Goal: Task Accomplishment & Management: Use online tool/utility

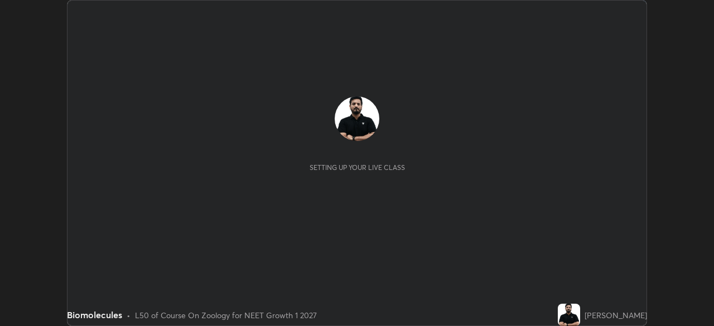
scroll to position [326, 713]
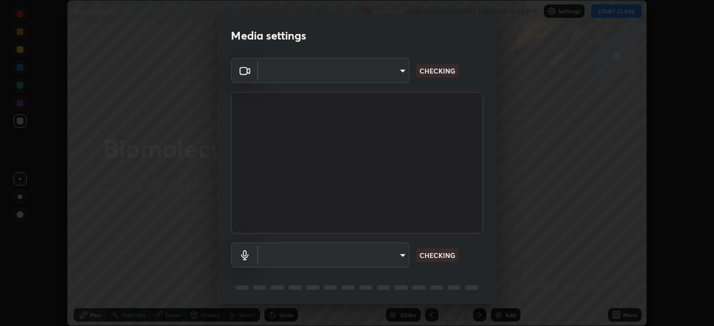
type input "1e49b53be58bf3658c32ba4c8e2538d2601885ca91182b01ba969948c87b8f29"
type input "c479ae5917e81ca6c629835639d3c14d73be07d1eae9ad26bfc29371bbaeb756"
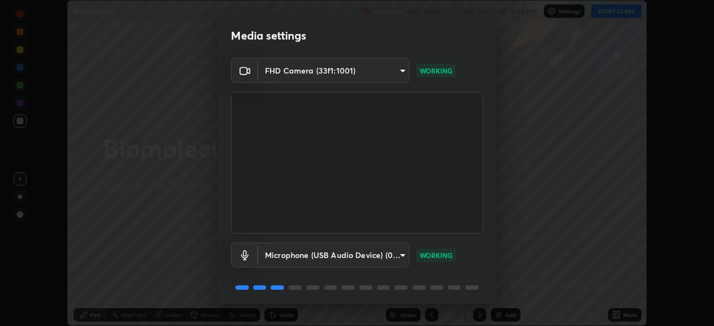
scroll to position [40, 0]
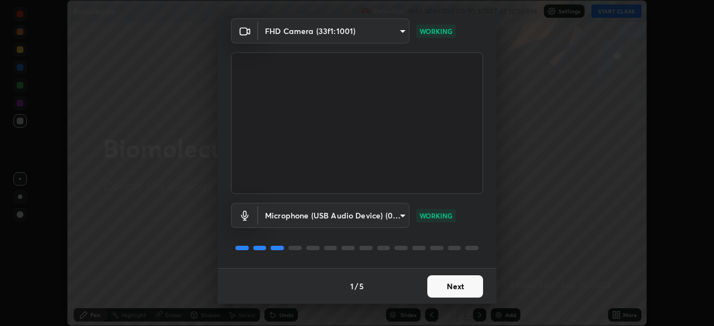
click at [444, 287] on button "Next" at bounding box center [455, 286] width 56 height 22
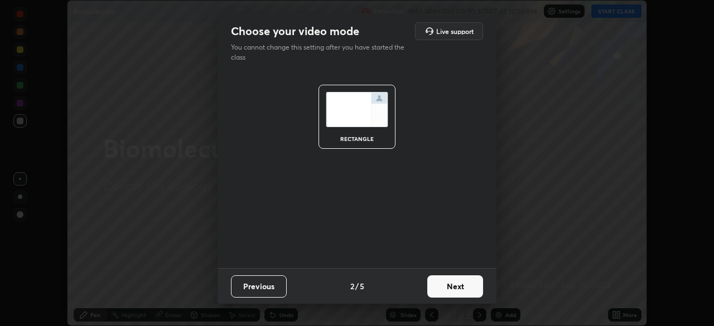
click at [446, 289] on button "Next" at bounding box center [455, 286] width 56 height 22
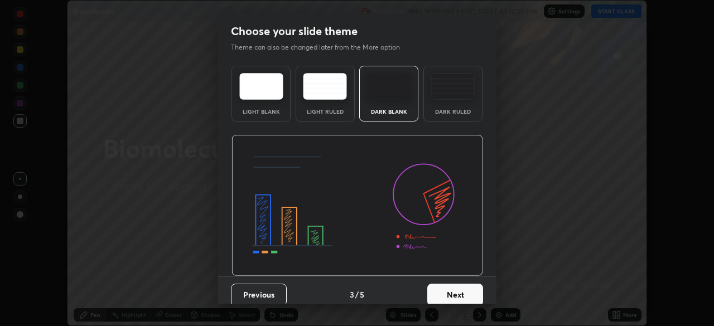
click at [447, 291] on button "Next" at bounding box center [455, 295] width 56 height 22
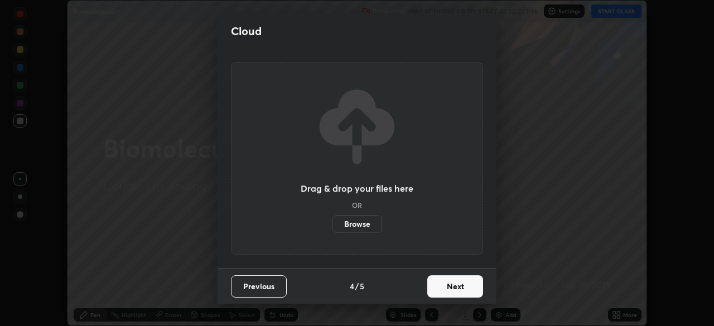
click at [448, 288] on button "Next" at bounding box center [455, 286] width 56 height 22
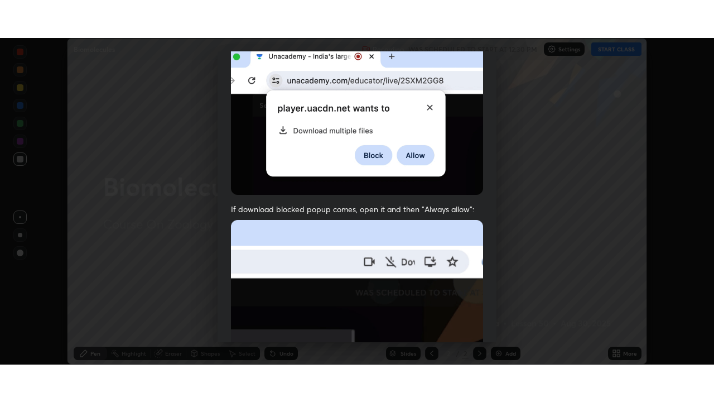
scroll to position [267, 0]
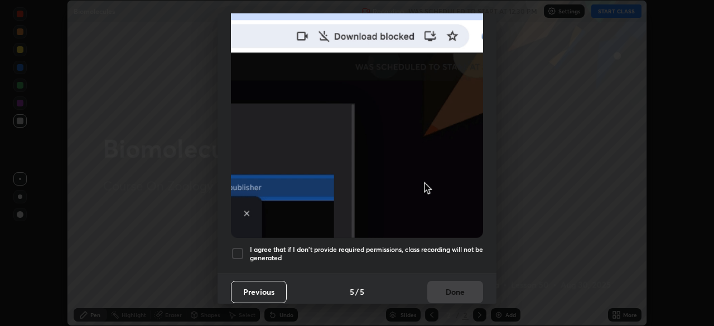
click at [237, 252] on div at bounding box center [237, 253] width 13 height 13
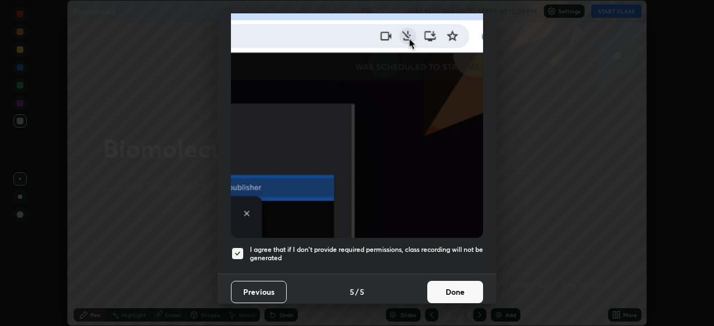
click at [439, 288] on button "Done" at bounding box center [455, 292] width 56 height 22
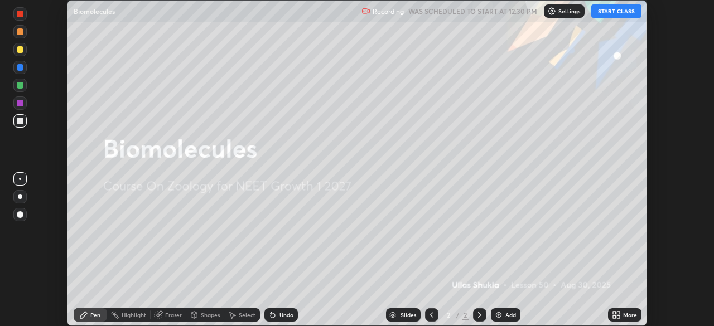
click at [610, 12] on button "START CLASS" at bounding box center [616, 10] width 50 height 13
click at [614, 315] on icon at bounding box center [616, 315] width 9 height 9
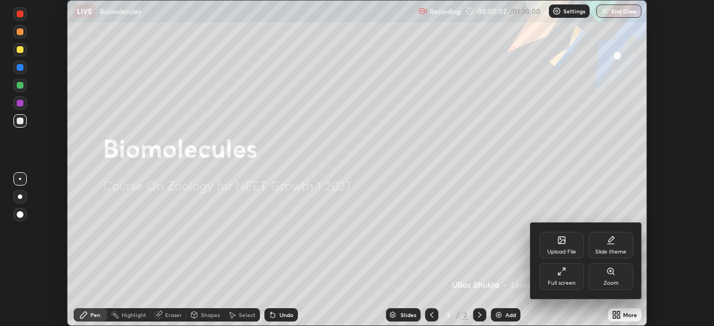
click at [555, 275] on div "Full screen" at bounding box center [561, 276] width 45 height 27
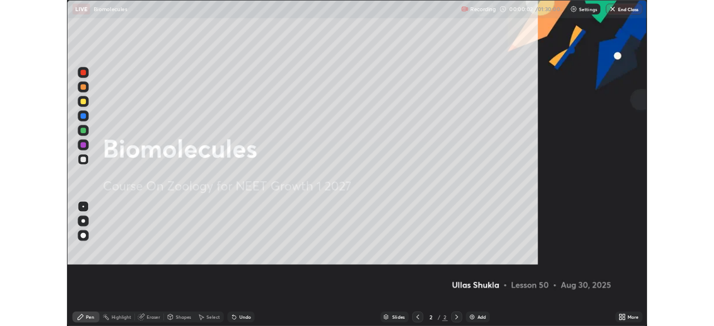
scroll to position [402, 714]
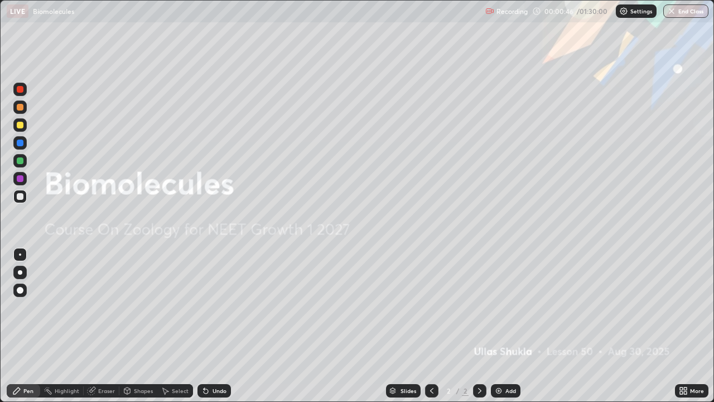
click at [502, 326] on img at bounding box center [498, 390] width 9 height 9
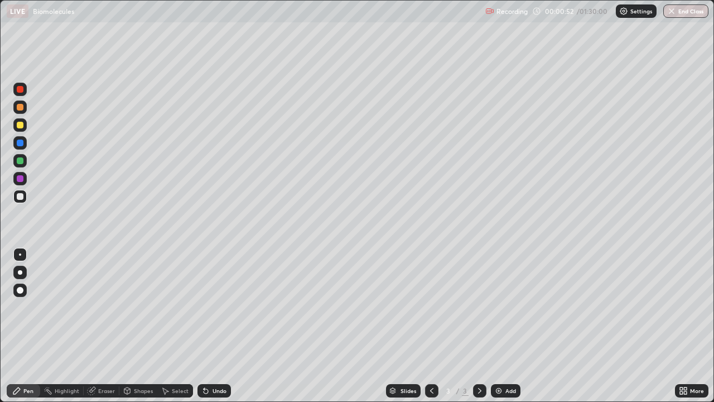
click at [21, 125] on div at bounding box center [20, 125] width 7 height 7
click at [208, 326] on icon at bounding box center [205, 390] width 9 height 9
click at [18, 271] on div at bounding box center [20, 272] width 4 height 4
click at [212, 326] on div "Undo" at bounding box center [219, 391] width 14 height 6
click at [204, 326] on icon at bounding box center [206, 391] width 4 height 4
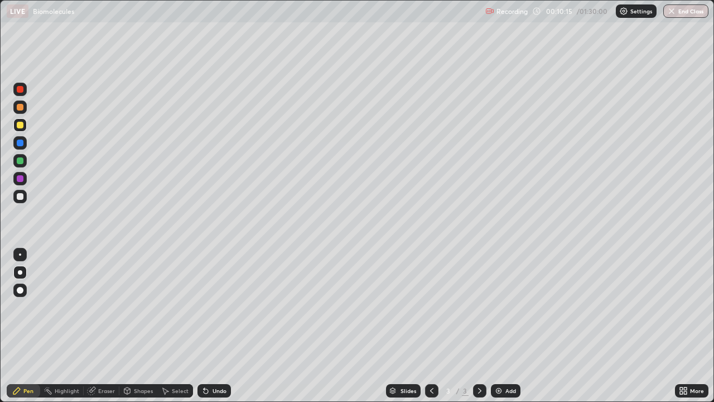
click at [270, 326] on div "Slides 3 / 3 Add" at bounding box center [453, 390] width 444 height 22
click at [21, 198] on div at bounding box center [20, 196] width 7 height 7
click at [18, 125] on div at bounding box center [20, 125] width 7 height 7
click at [498, 326] on img at bounding box center [498, 390] width 9 height 9
click at [431, 326] on icon at bounding box center [431, 390] width 9 height 9
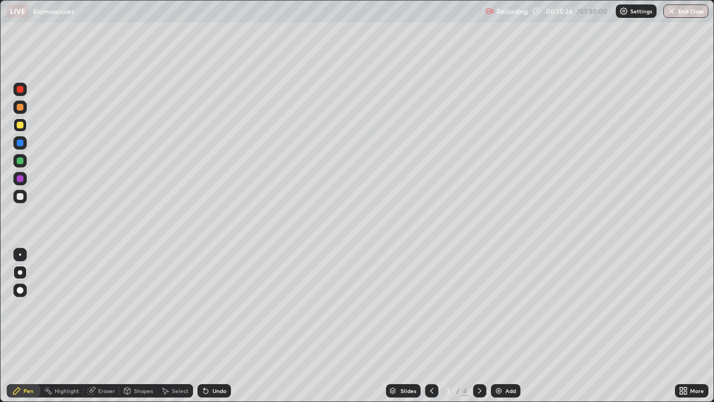
click at [477, 326] on icon at bounding box center [479, 390] width 9 height 9
click at [212, 326] on div "Undo" at bounding box center [219, 391] width 14 height 6
click at [21, 197] on div at bounding box center [20, 196] width 7 height 7
click at [20, 254] on div at bounding box center [20, 254] width 2 height 2
click at [28, 259] on div at bounding box center [20, 254] width 18 height 18
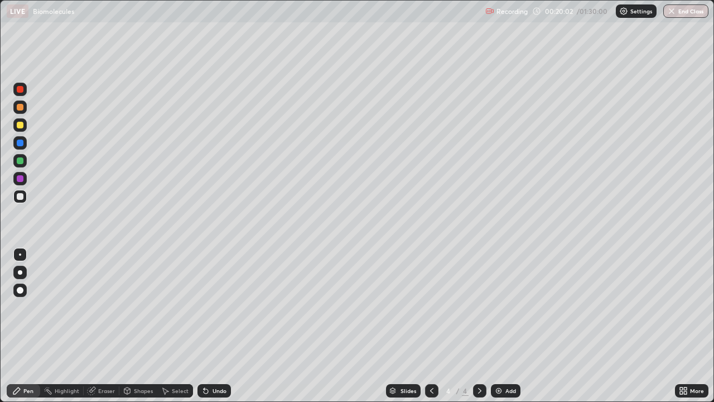
click at [20, 165] on div at bounding box center [19, 160] width 13 height 13
click at [209, 326] on div "Undo" at bounding box center [213, 390] width 33 height 13
click at [208, 326] on icon at bounding box center [205, 390] width 9 height 9
click at [212, 326] on div "Undo" at bounding box center [213, 390] width 33 height 13
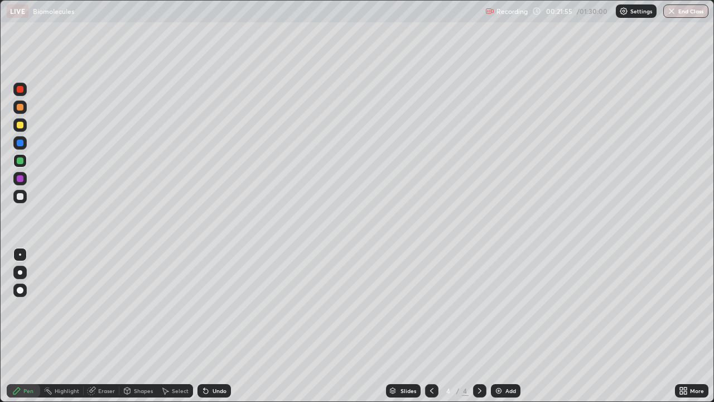
click at [212, 326] on div "Undo" at bounding box center [219, 391] width 14 height 6
click at [20, 254] on div at bounding box center [20, 254] width 2 height 2
click at [20, 197] on div at bounding box center [20, 196] width 7 height 7
click at [213, 326] on div "Undo" at bounding box center [219, 391] width 14 height 6
click at [96, 326] on div "Eraser" at bounding box center [102, 390] width 36 height 13
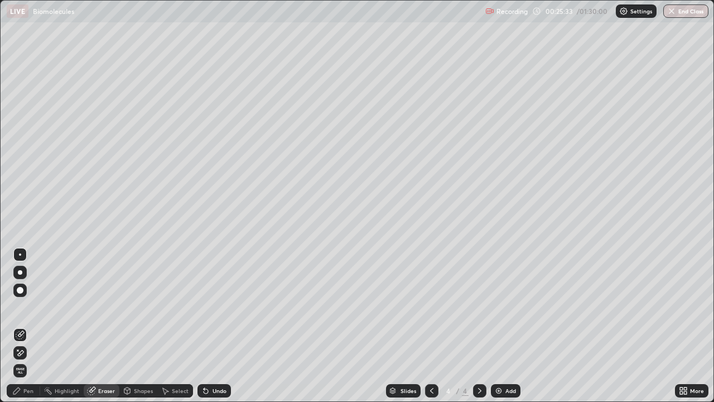
click at [26, 326] on div "Pen" at bounding box center [23, 390] width 33 height 13
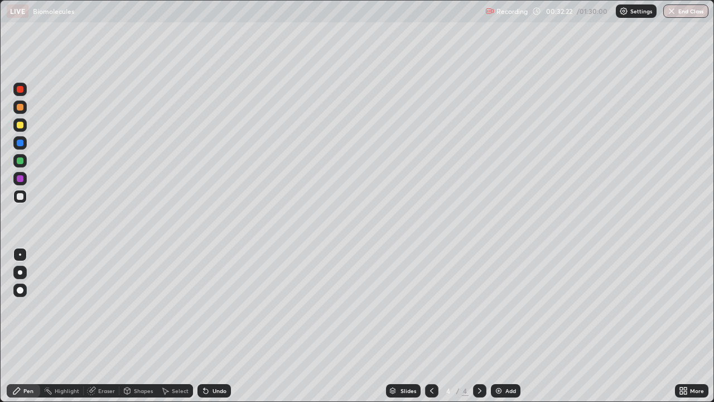
click at [20, 272] on div at bounding box center [20, 272] width 4 height 4
click at [18, 126] on div at bounding box center [20, 125] width 7 height 7
click at [96, 326] on div "Eraser" at bounding box center [102, 390] width 36 height 13
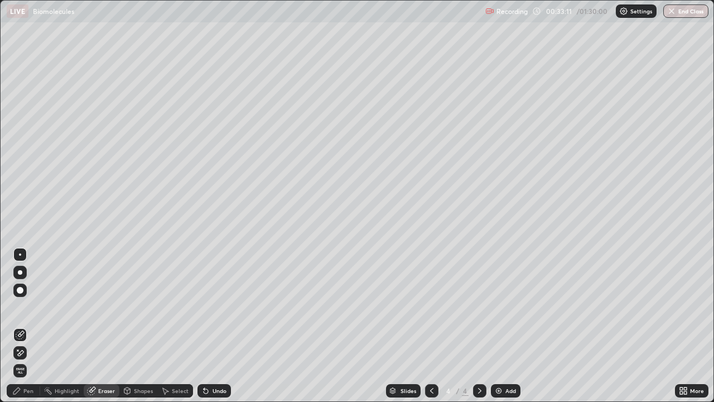
click at [21, 326] on icon at bounding box center [16, 390] width 9 height 9
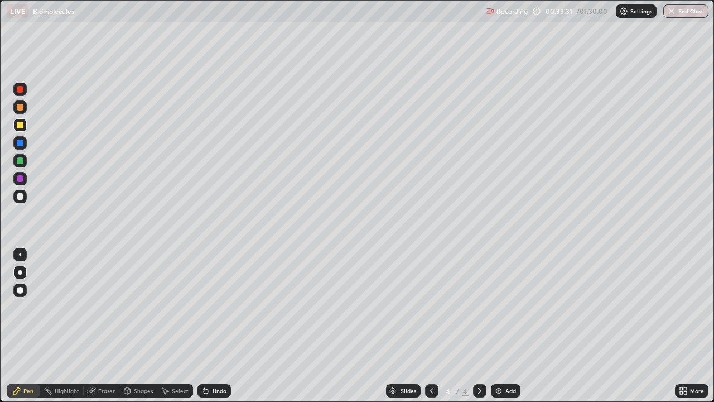
click at [495, 326] on img at bounding box center [498, 390] width 9 height 9
click at [208, 326] on icon at bounding box center [205, 390] width 9 height 9
click at [501, 326] on img at bounding box center [498, 390] width 9 height 9
click at [206, 326] on icon at bounding box center [206, 391] width 4 height 4
click at [104, 326] on div "Eraser" at bounding box center [106, 391] width 17 height 6
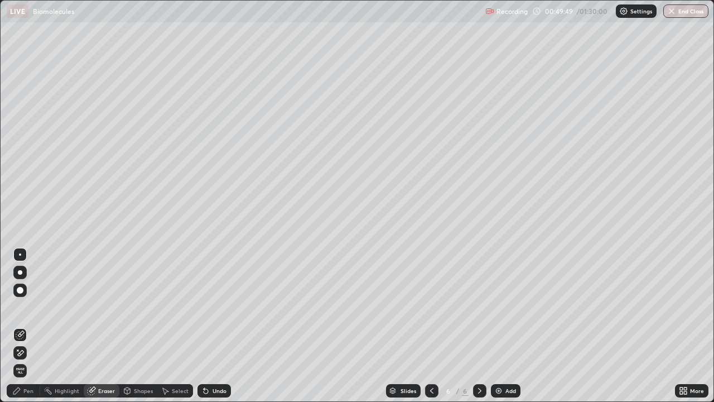
click at [26, 326] on div "Pen" at bounding box center [28, 391] width 10 height 6
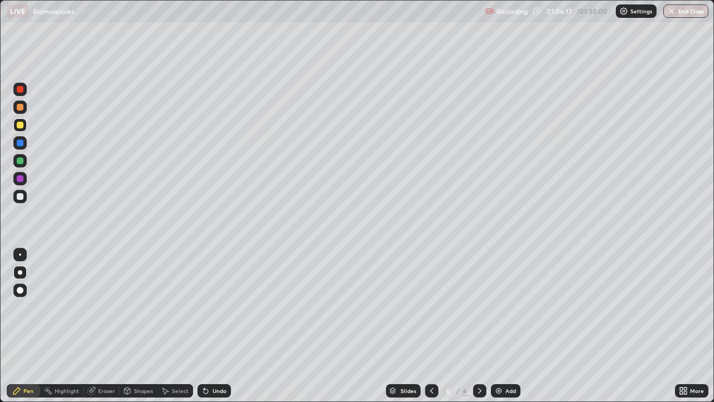
click at [500, 326] on img at bounding box center [498, 390] width 9 height 9
click at [219, 326] on div "Undo" at bounding box center [219, 391] width 14 height 6
click at [24, 252] on div at bounding box center [19, 254] width 13 height 13
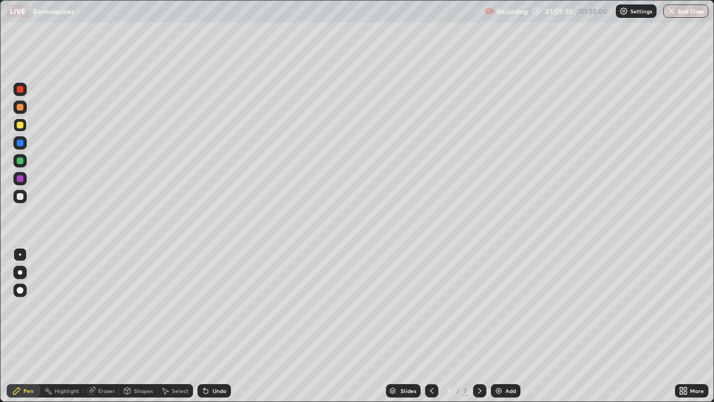
click at [26, 277] on div at bounding box center [19, 272] width 13 height 18
click at [220, 326] on div "Undo" at bounding box center [219, 391] width 14 height 6
click at [20, 254] on div at bounding box center [20, 254] width 2 height 2
click at [22, 270] on div at bounding box center [19, 271] width 13 height 13
click at [212, 326] on div "Undo" at bounding box center [219, 391] width 14 height 6
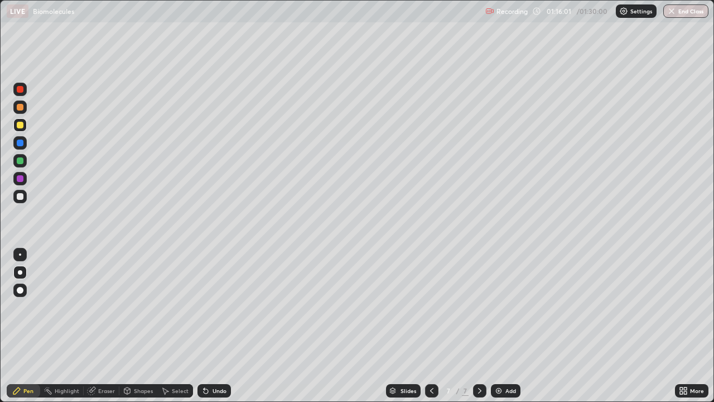
click at [212, 326] on div "Undo" at bounding box center [219, 391] width 14 height 6
click at [213, 326] on div "Undo" at bounding box center [219, 391] width 14 height 6
click at [212, 326] on div "Undo" at bounding box center [219, 391] width 14 height 6
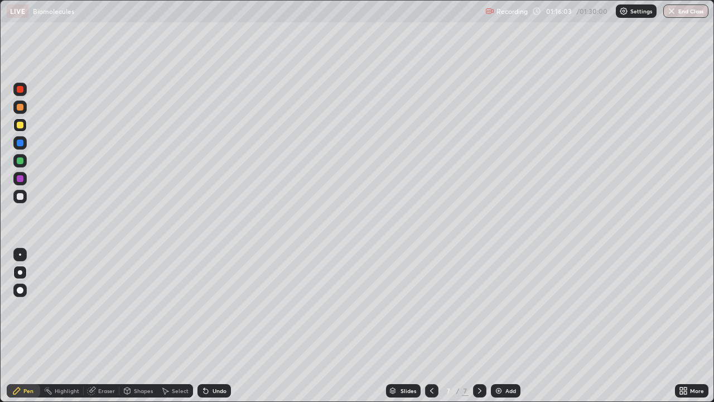
click at [212, 326] on div "Undo" at bounding box center [219, 391] width 14 height 6
click at [214, 326] on div "Undo" at bounding box center [219, 391] width 14 height 6
click at [215, 326] on div "Undo" at bounding box center [219, 391] width 14 height 6
click at [501, 326] on img at bounding box center [498, 390] width 9 height 9
click at [430, 326] on icon at bounding box center [431, 391] width 3 height 6
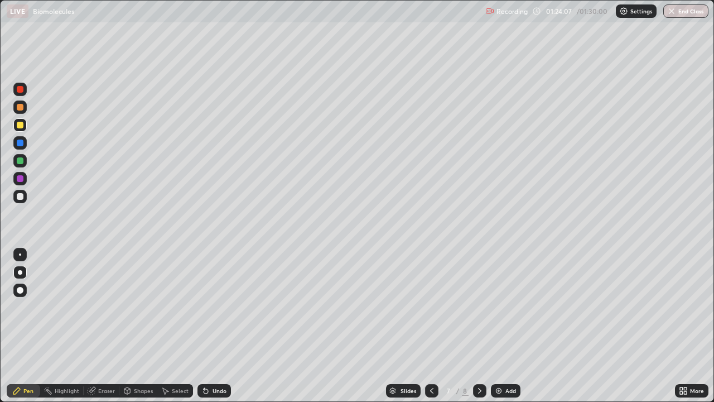
click at [431, 326] on icon at bounding box center [431, 390] width 9 height 9
click at [427, 326] on icon at bounding box center [431, 390] width 9 height 9
click at [430, 326] on icon at bounding box center [431, 391] width 3 height 6
click at [478, 326] on icon at bounding box center [479, 390] width 9 height 9
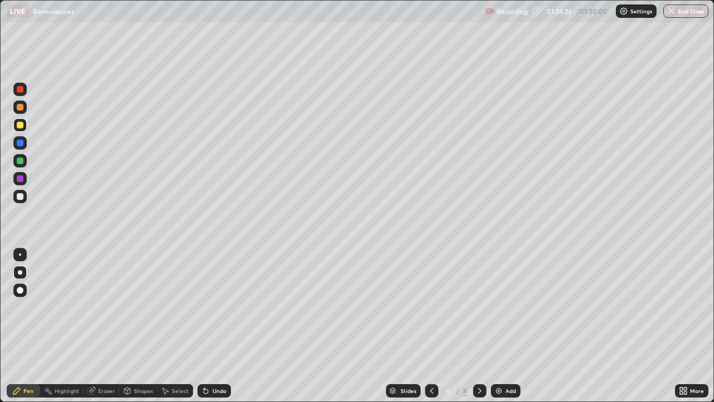
click at [478, 326] on icon at bounding box center [479, 391] width 3 height 6
click at [478, 326] on icon at bounding box center [479, 390] width 9 height 9
click at [666, 12] on button "End Class" at bounding box center [686, 10] width 44 height 13
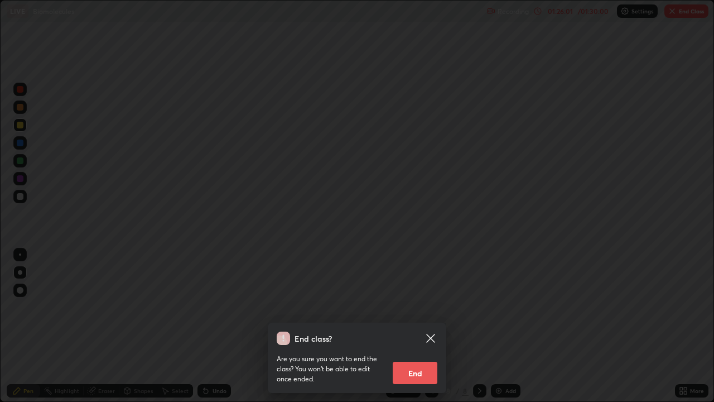
click at [414, 326] on button "End" at bounding box center [415, 372] width 45 height 22
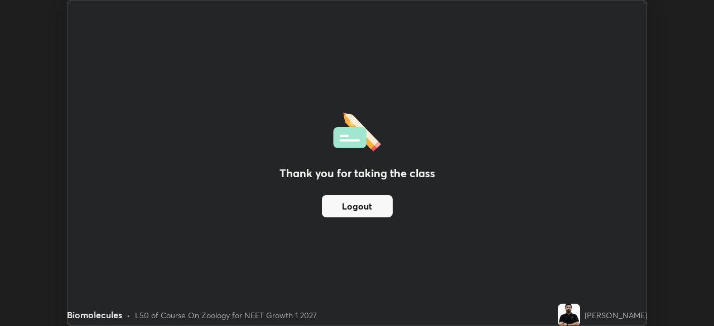
scroll to position [55439, 55052]
